Goal: Information Seeking & Learning: Find specific fact

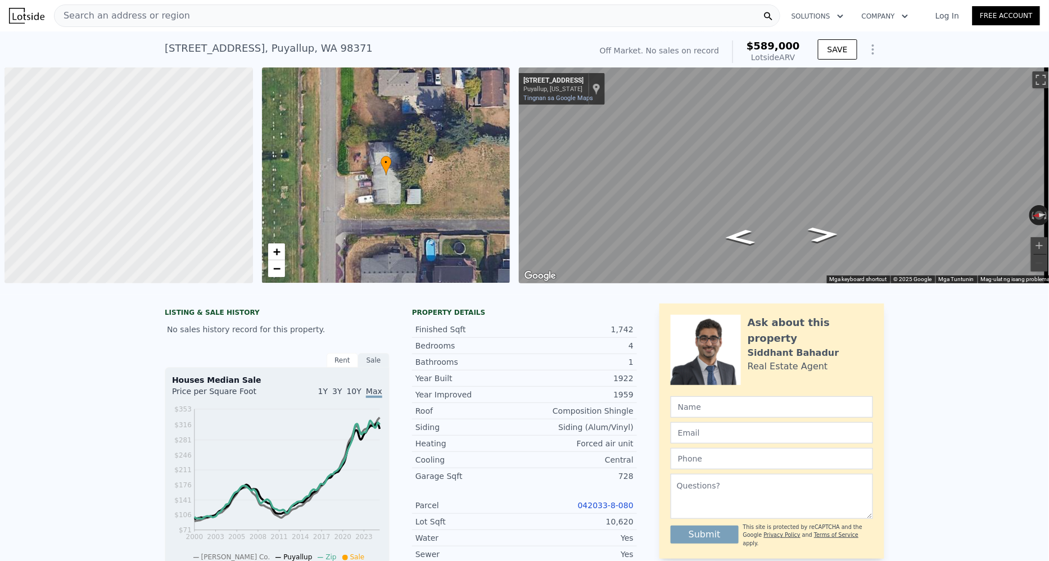
scroll to position [0, 4]
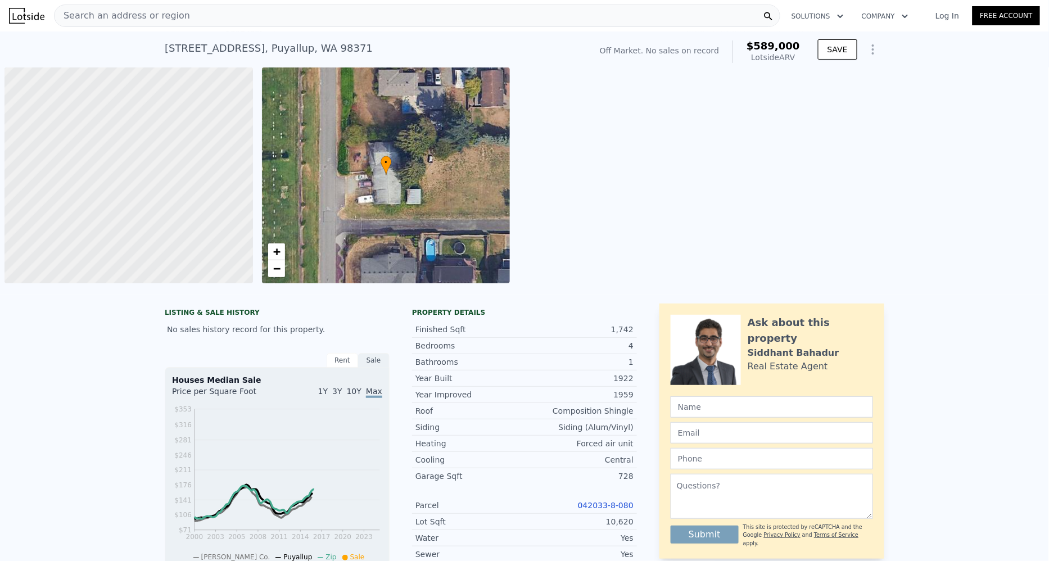
scroll to position [0, 4]
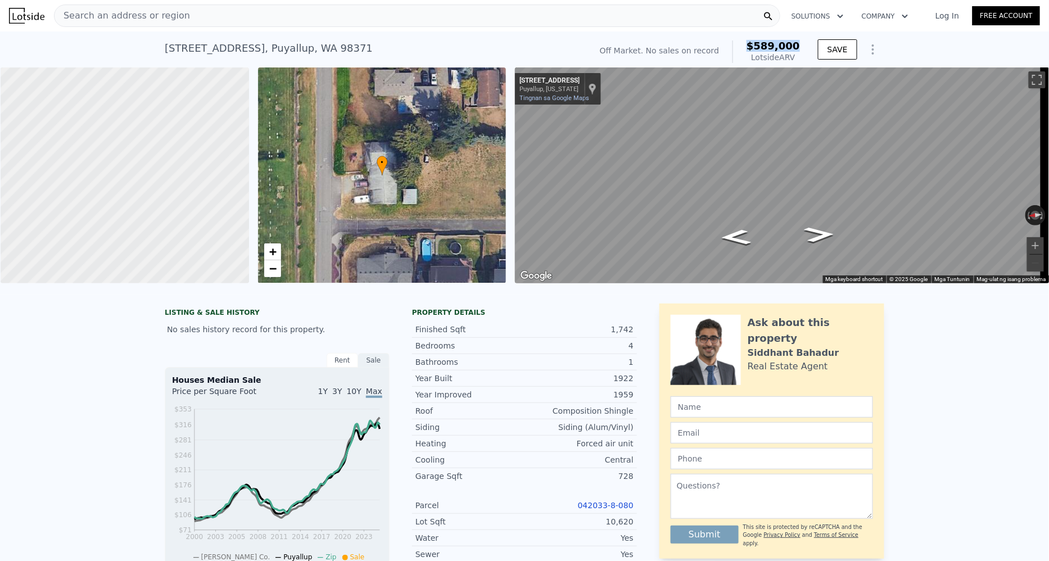
drag, startPoint x: 768, startPoint y: 51, endPoint x: 747, endPoint y: 51, distance: 20.3
click at [747, 51] on div "Off Market. No sales on record $589,000 Lotside ARV" at bounding box center [699, 51] width 209 height 31
copy span "$589,000"
click at [336, 24] on div "Search an address or region" at bounding box center [417, 15] width 726 height 22
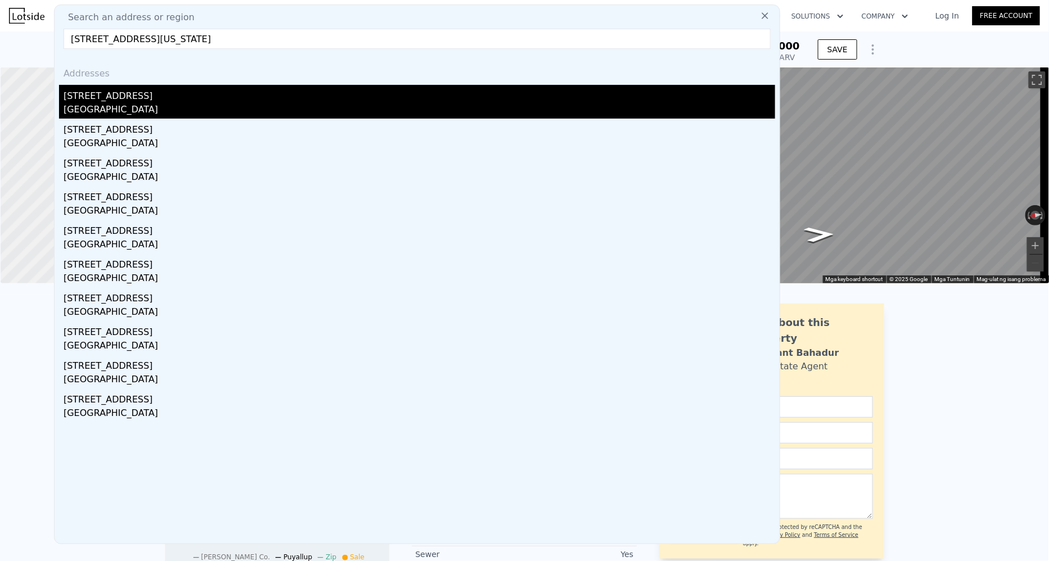
type input "5519 Princeton Avenue Northeast, Seattle, Washington, Estados Unidos"
click at [225, 110] on div "Seattle, WA 98105" at bounding box center [420, 111] width 712 height 16
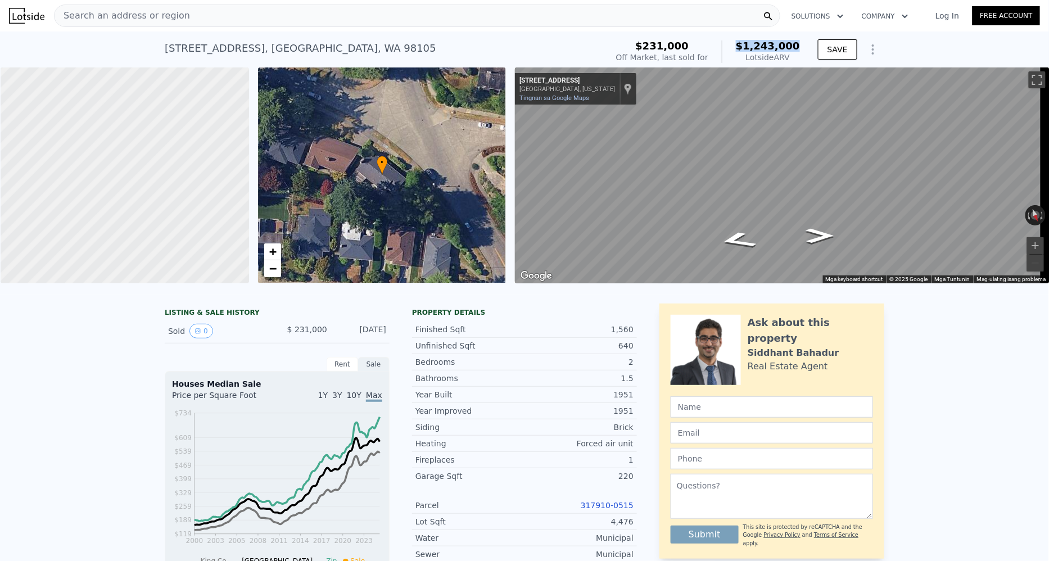
drag, startPoint x: 796, startPoint y: 45, endPoint x: 735, endPoint y: 47, distance: 61.3
click at [735, 47] on div "$1,243,000 Lotside ARV" at bounding box center [761, 51] width 78 height 22
copy span "$1,243,000"
click at [554, 100] on link "Tingnan sa Google Maps" at bounding box center [555, 97] width 70 height 7
